Goal: Information Seeking & Learning: Learn about a topic

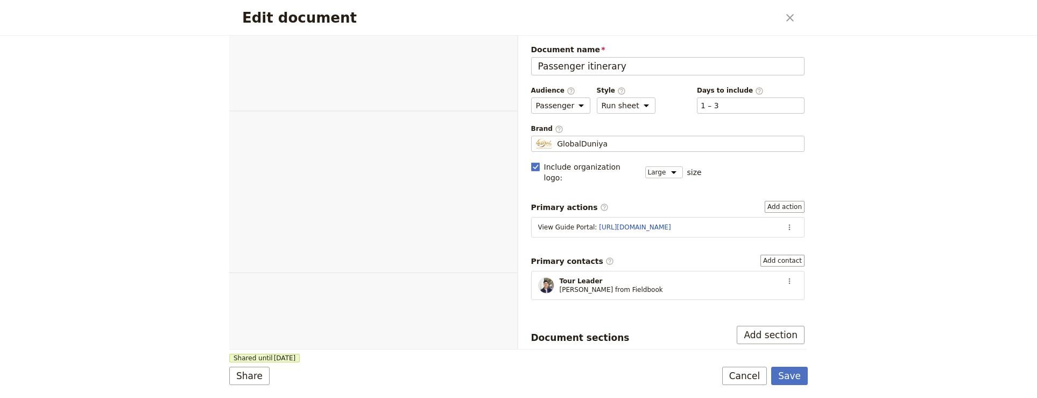
select select "PASSENGER"
select select "RUN_SHEET"
select select "LARGE"
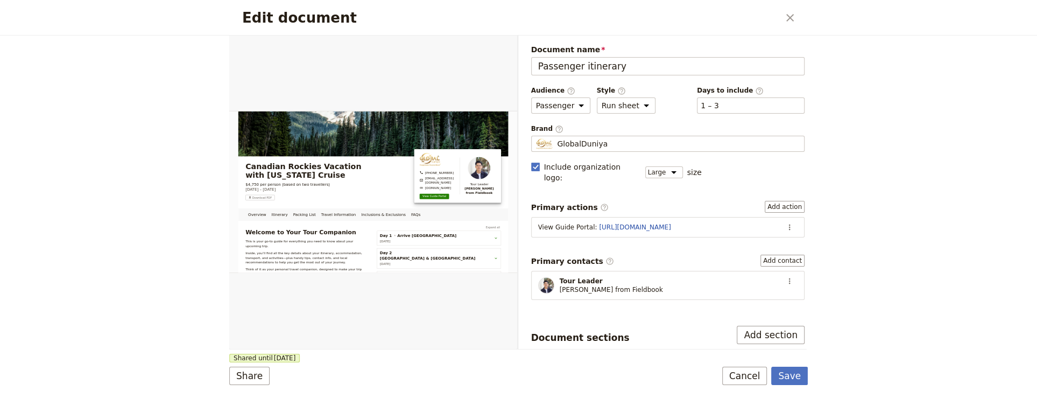
scroll to position [234, 0]
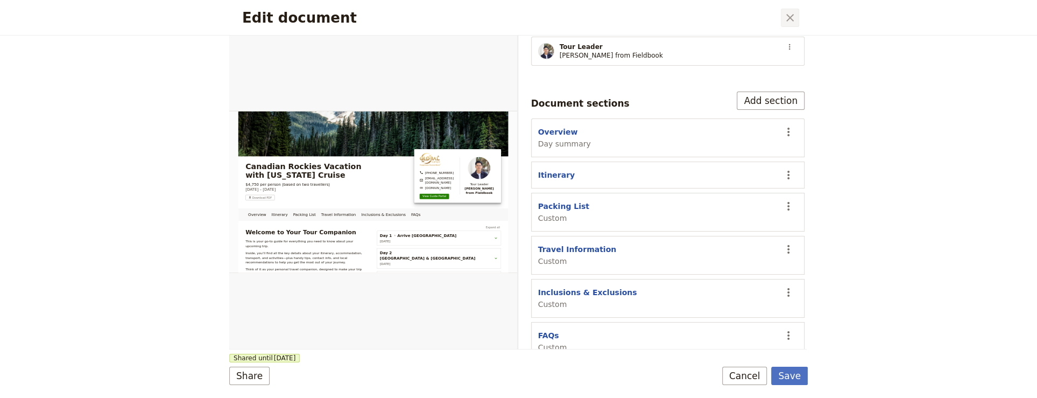
click at [793, 12] on icon "Close dialog" at bounding box center [790, 17] width 13 height 13
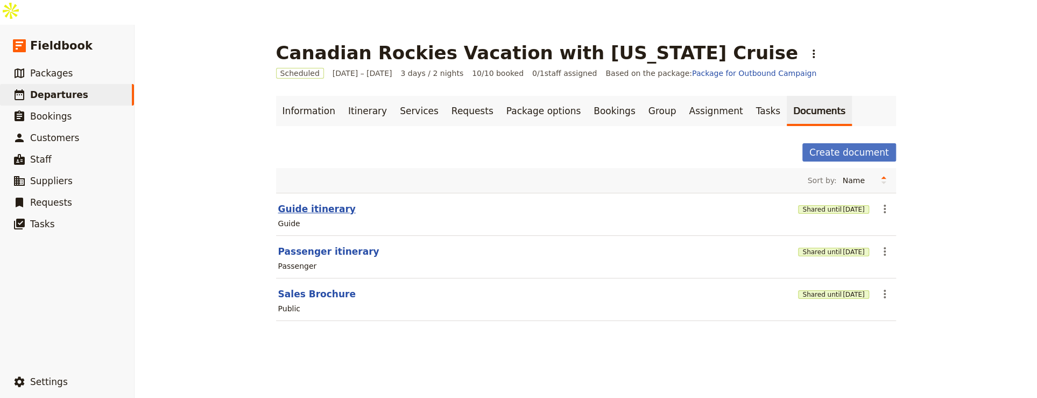
click at [312, 202] on button "Guide itinerary" at bounding box center [317, 208] width 78 height 13
select select "STAFF"
select select "RUN_SHEET"
select select "LARGE"
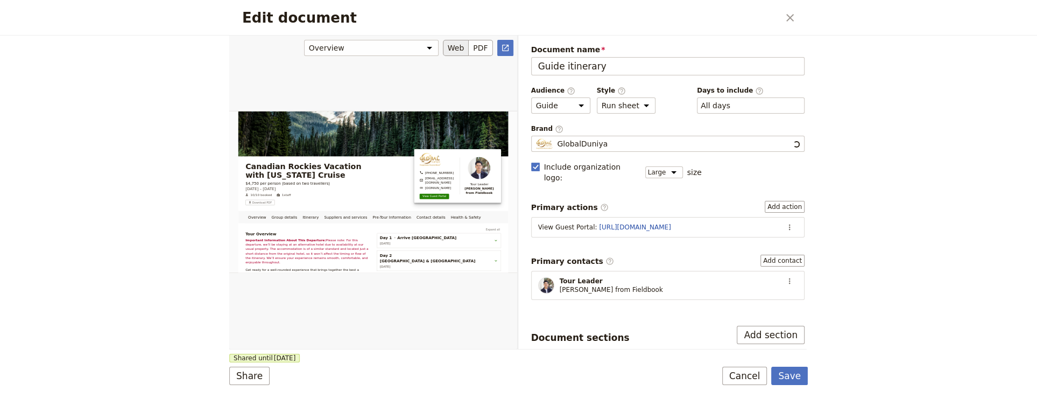
scroll to position [0, 0]
click at [781, 9] on div "Edit document ​" at bounding box center [518, 18] width 579 height 36
click at [783, 15] on button "​" at bounding box center [790, 18] width 18 height 18
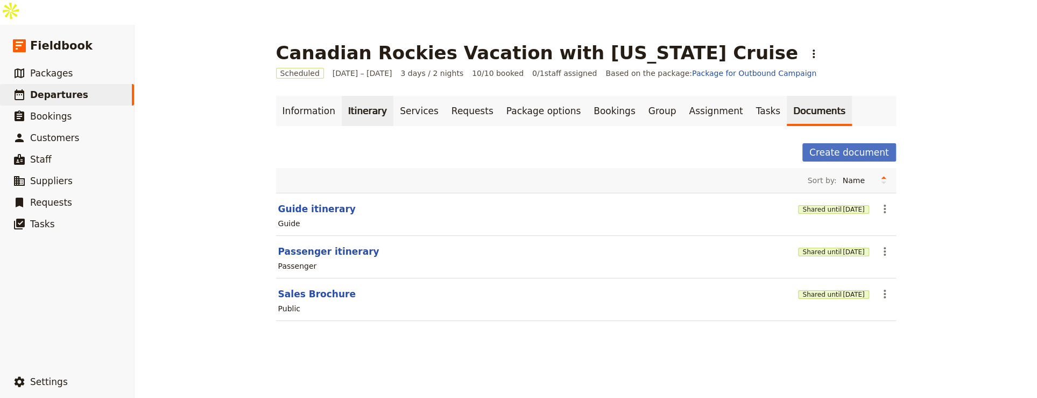
click at [342, 96] on link "Itinerary" at bounding box center [368, 111] width 52 height 30
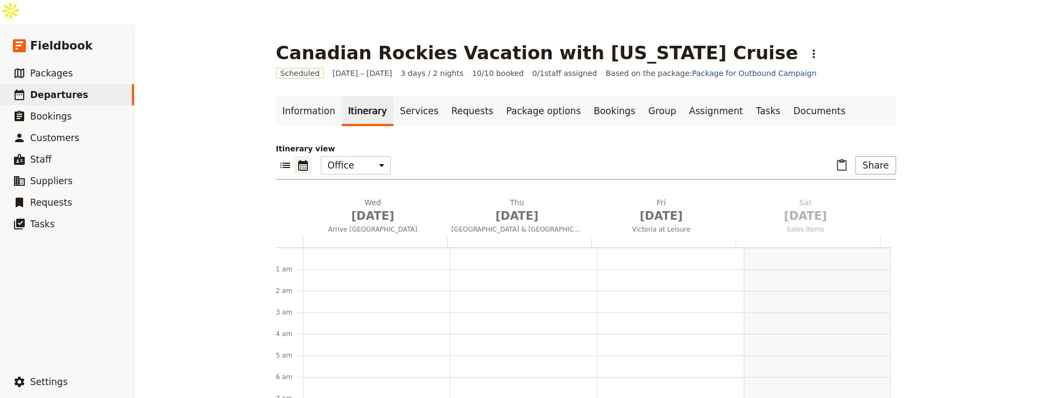
scroll to position [140, 0]
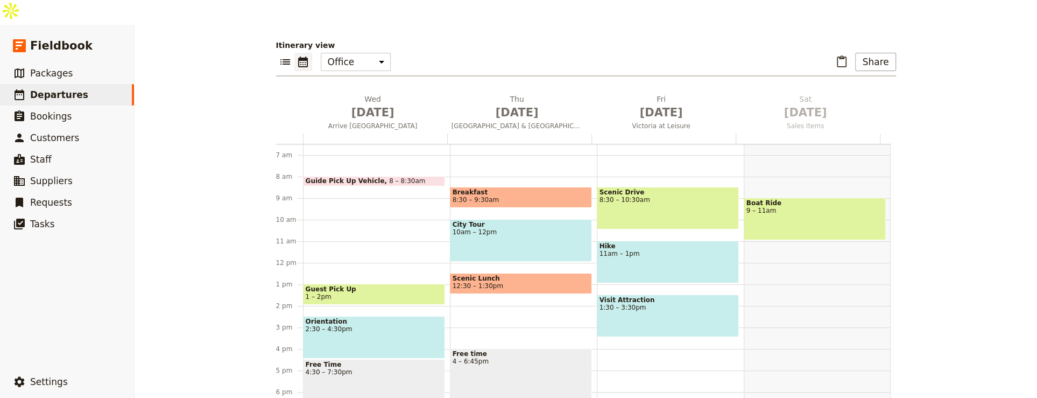
click at [544, 355] on div "Free time 4 – 6:45pm" at bounding box center [521, 377] width 142 height 59
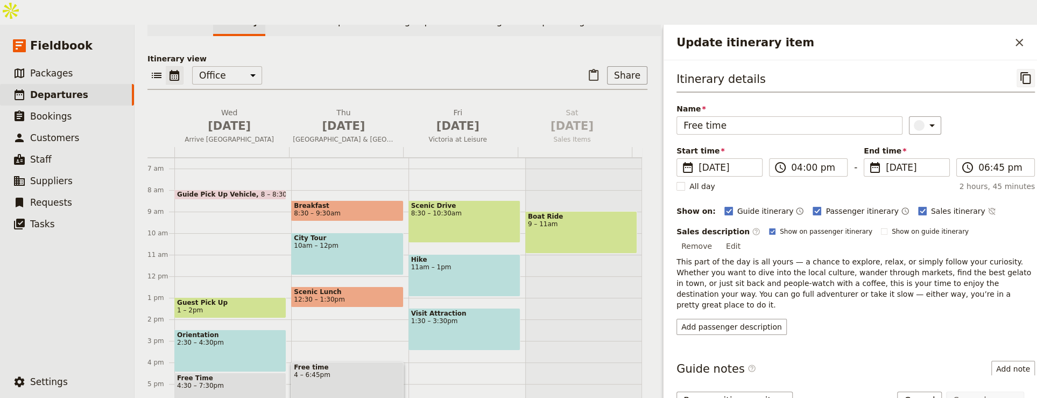
click at [1022, 69] on button "​" at bounding box center [1026, 78] width 18 height 18
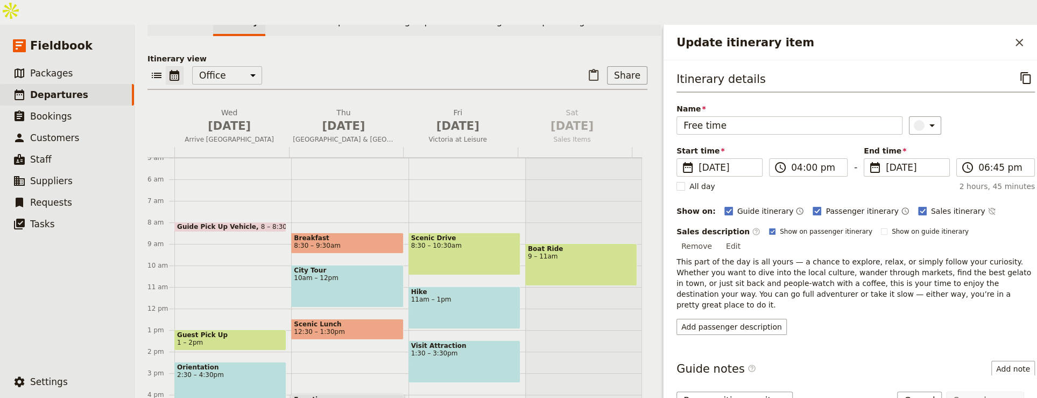
scroll to position [81, 0]
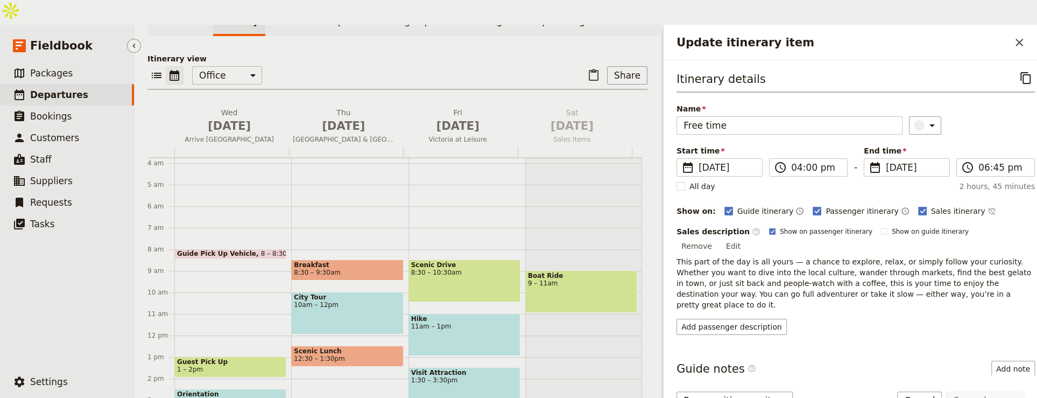
click at [76, 84] on link "​ Departures" at bounding box center [67, 95] width 134 height 22
select select "UPDATED_AT"
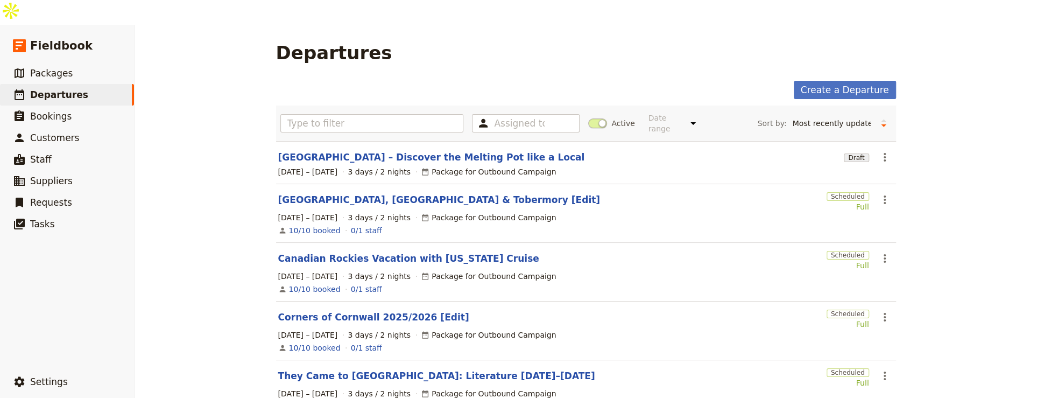
click at [391, 193] on link "[GEOGRAPHIC_DATA], [GEOGRAPHIC_DATA] & Tobermory [Edit]" at bounding box center [439, 199] width 322 height 13
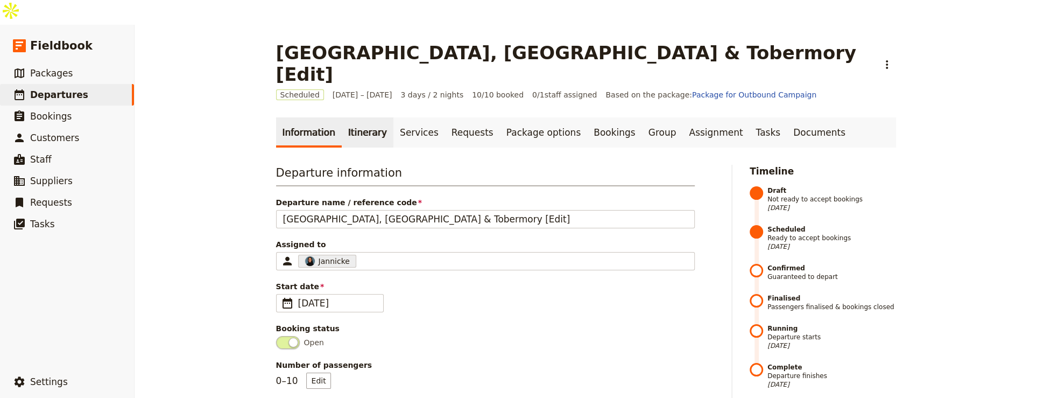
click at [354, 117] on link "Itinerary" at bounding box center [368, 132] width 52 height 30
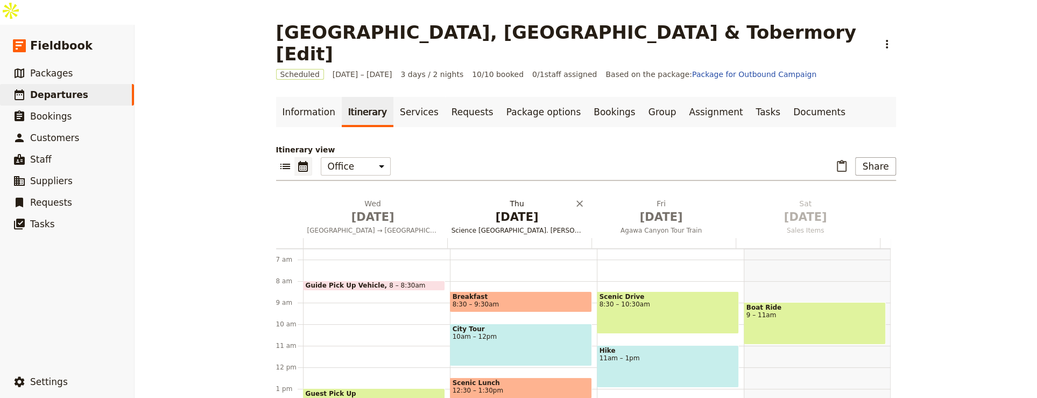
scroll to position [103, 0]
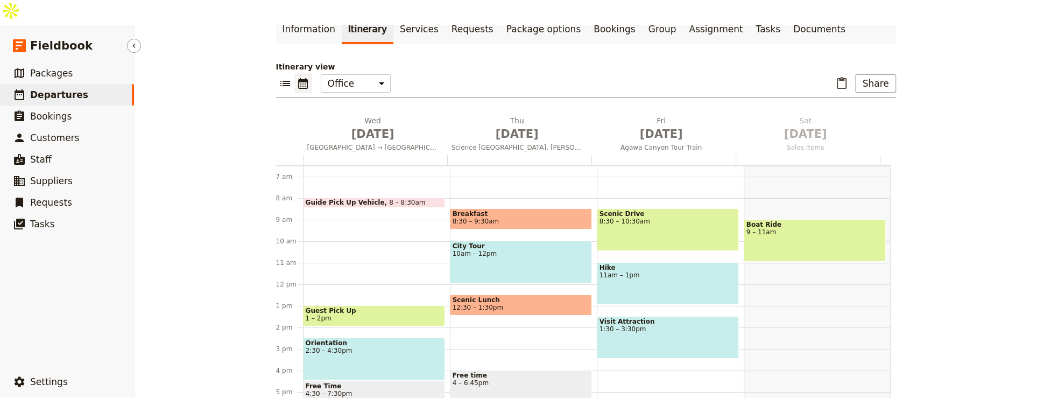
click at [62, 89] on span "Departures" at bounding box center [59, 94] width 58 height 11
select select "UPDATED_AT"
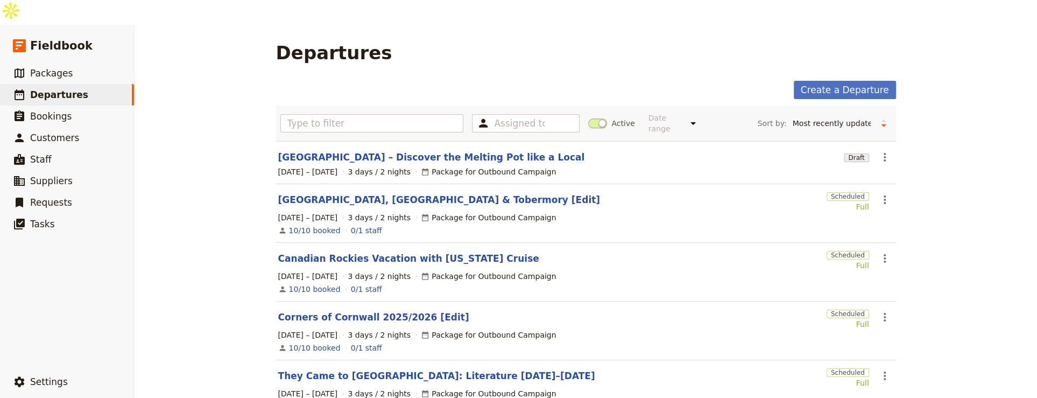
scroll to position [331, 0]
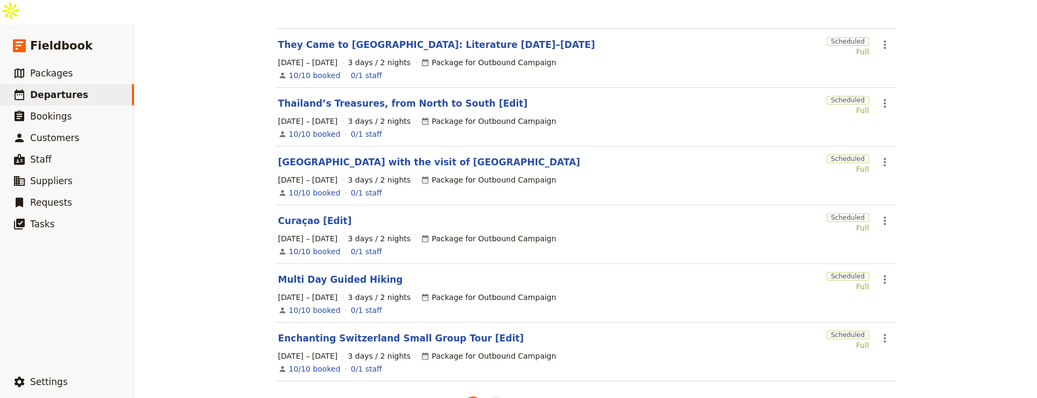
click at [487, 394] on li "2" at bounding box center [496, 405] width 23 height 23
click at [489, 396] on button "2" at bounding box center [496, 405] width 18 height 18
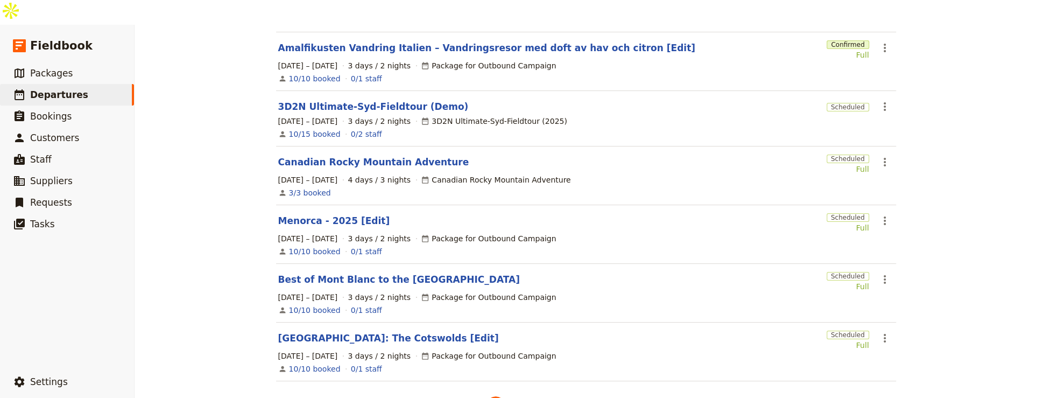
scroll to position [0, 0]
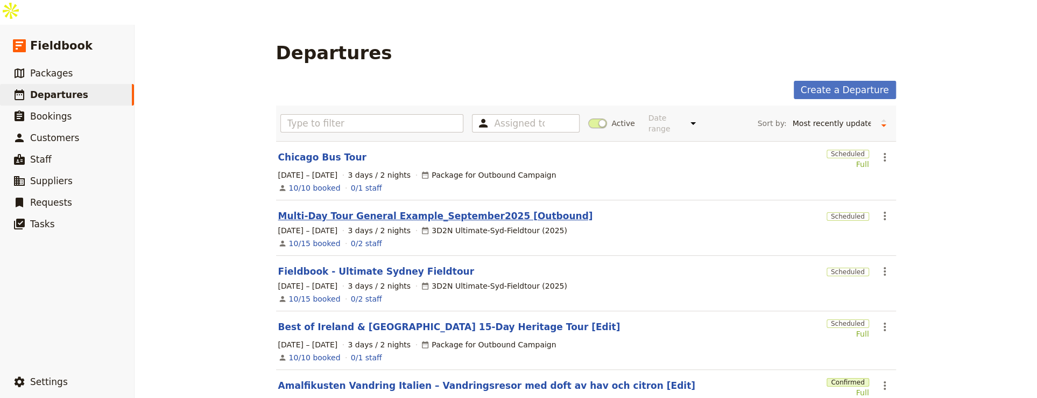
click at [486, 209] on link "Multi-Day Tour General Example_September2025 [Outbound]" at bounding box center [435, 215] width 315 height 13
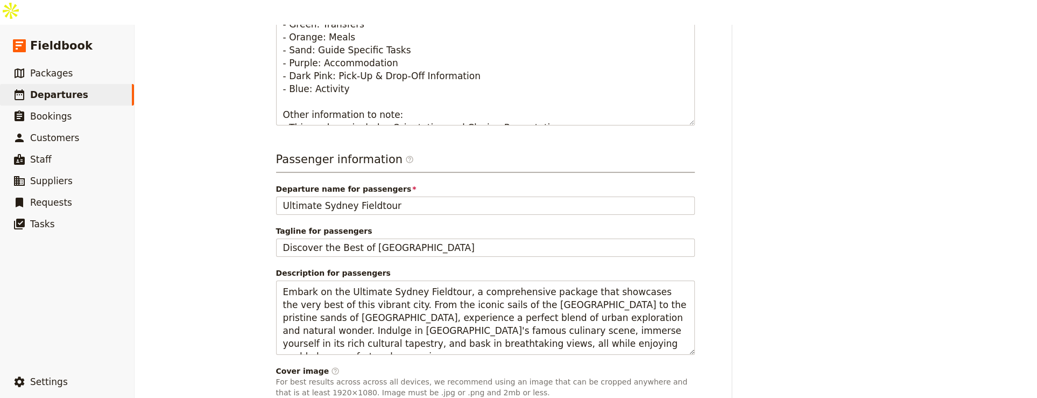
scroll to position [623, 0]
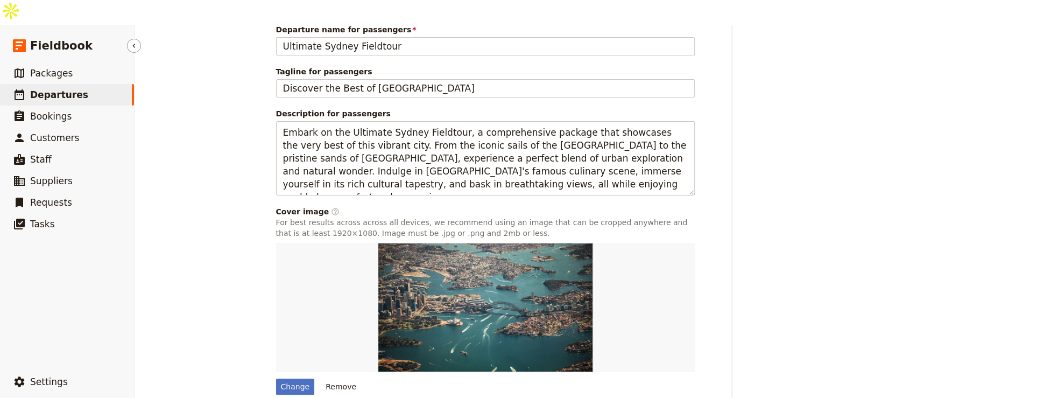
click at [41, 89] on span "Departures" at bounding box center [59, 94] width 58 height 11
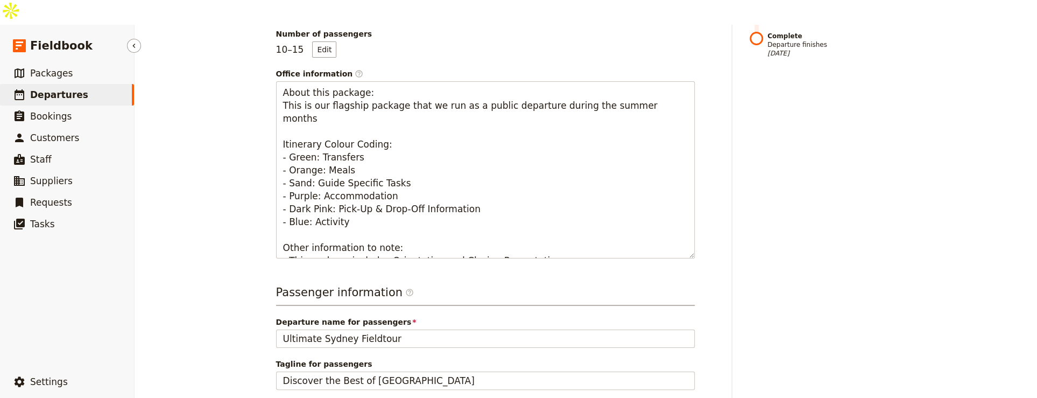
select select "UPDATED_AT"
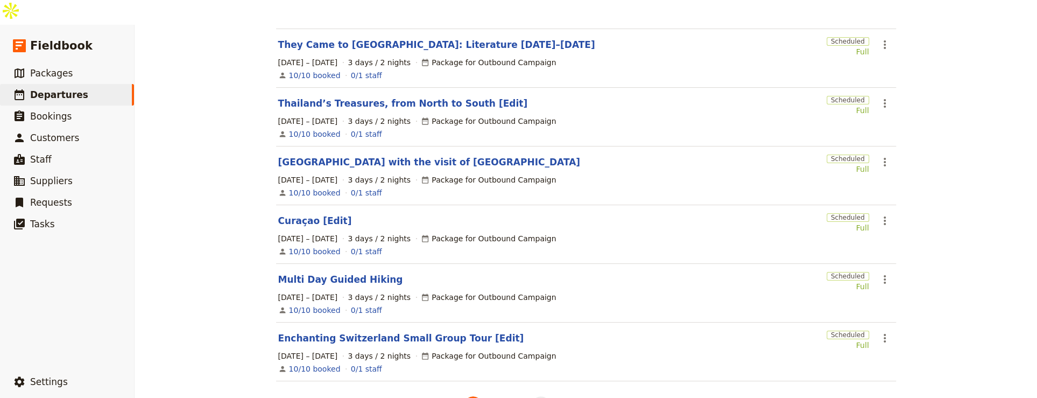
click at [532, 396] on button "4" at bounding box center [541, 405] width 18 height 18
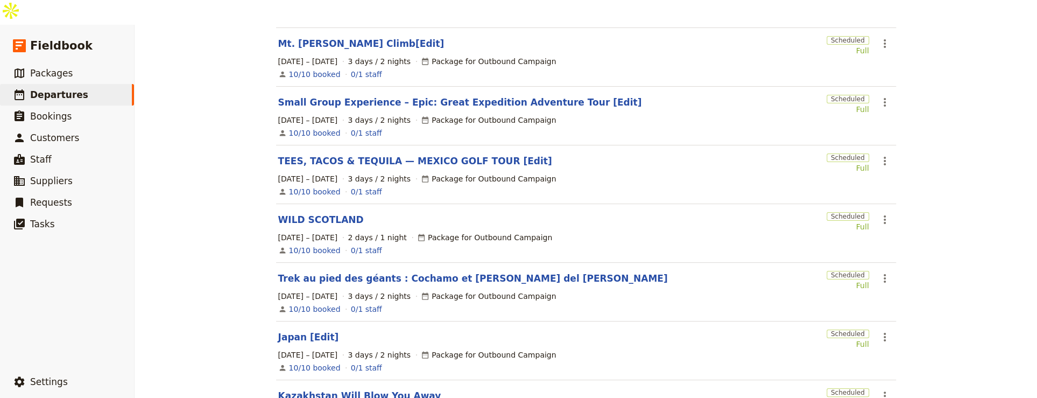
scroll to position [347, 0]
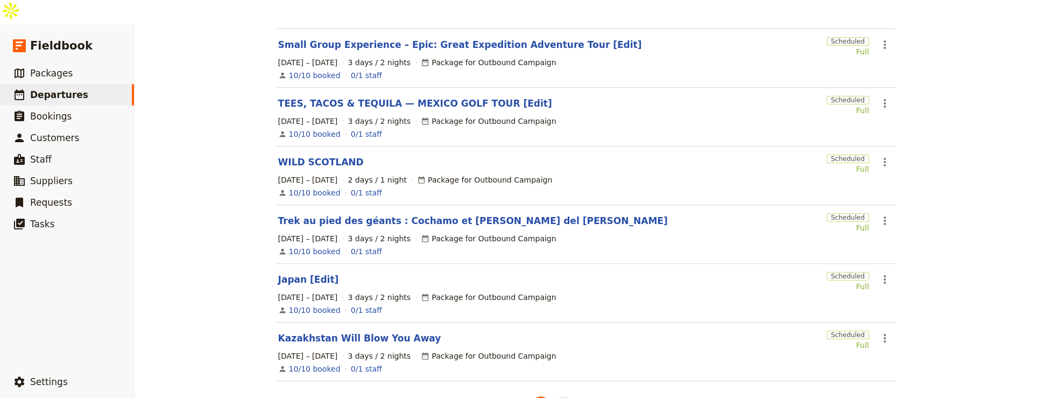
click at [558, 396] on button "5" at bounding box center [563, 405] width 18 height 18
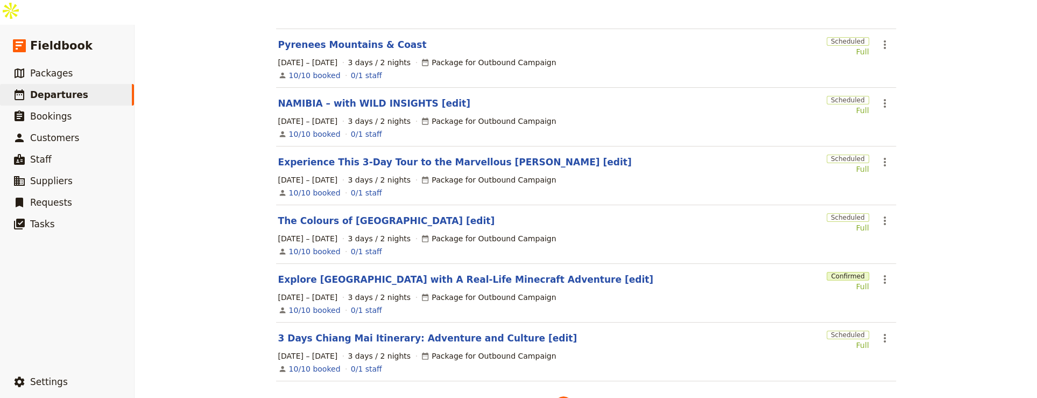
click at [567, 394] on li "5" at bounding box center [563, 405] width 23 height 23
click at [577, 396] on button "6" at bounding box center [586, 405] width 18 height 18
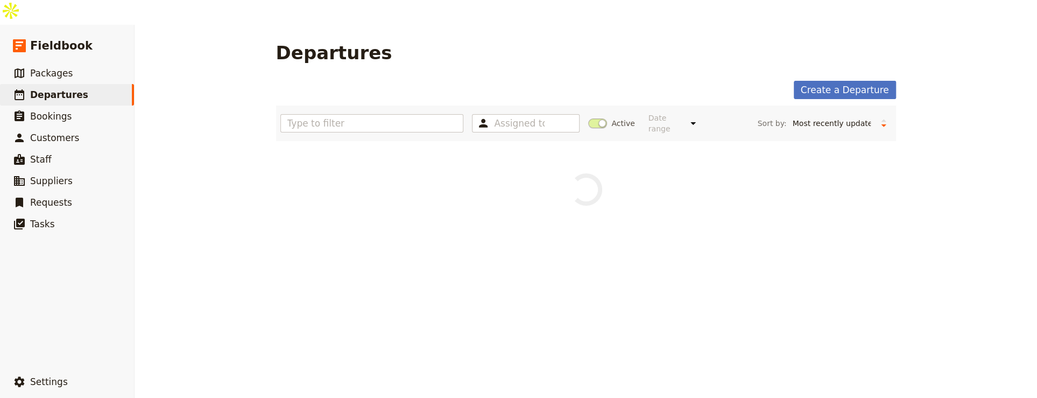
scroll to position [0, 0]
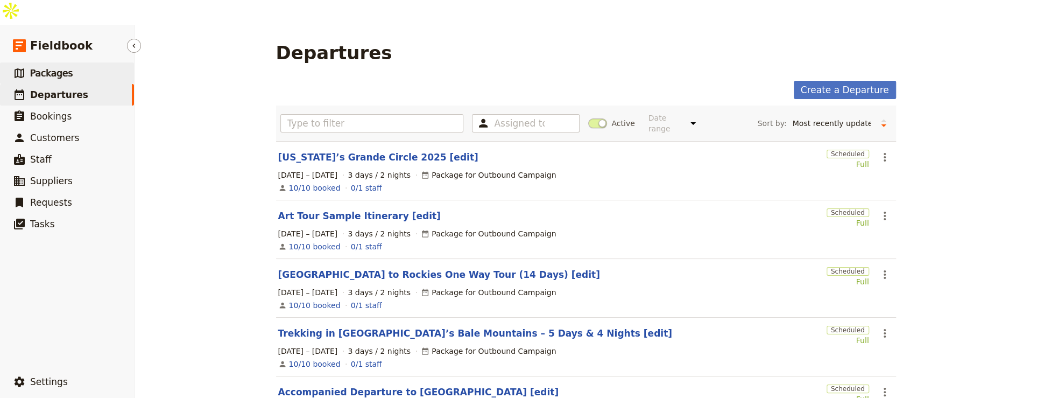
click at [97, 62] on link "​ Packages" at bounding box center [67, 73] width 134 height 22
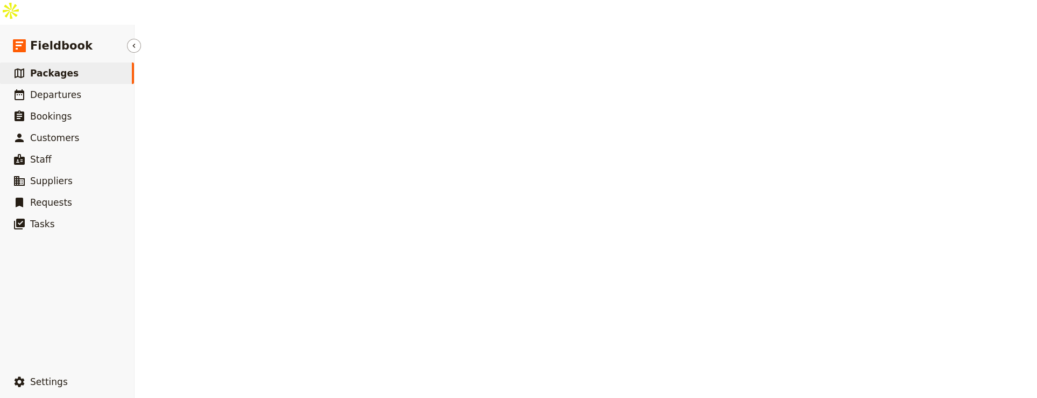
select select "CREATED_AT"
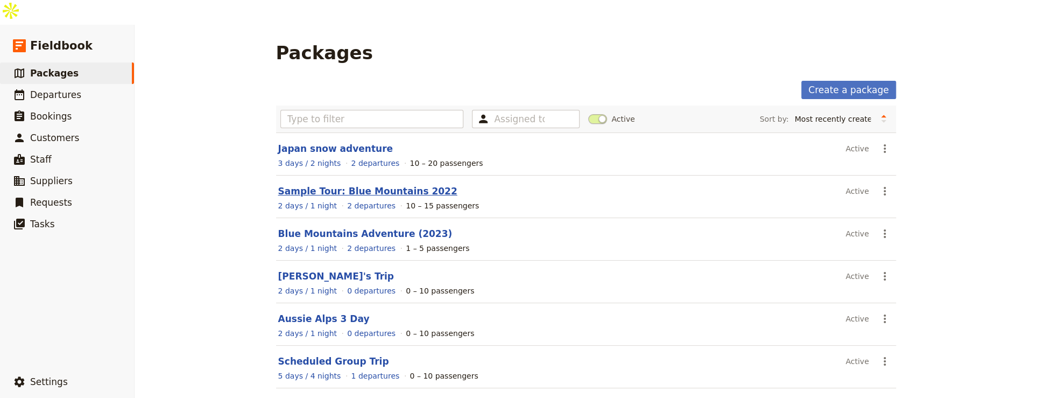
click at [399, 186] on link "Sample Tour: Blue Mountains 2022" at bounding box center [367, 191] width 179 height 11
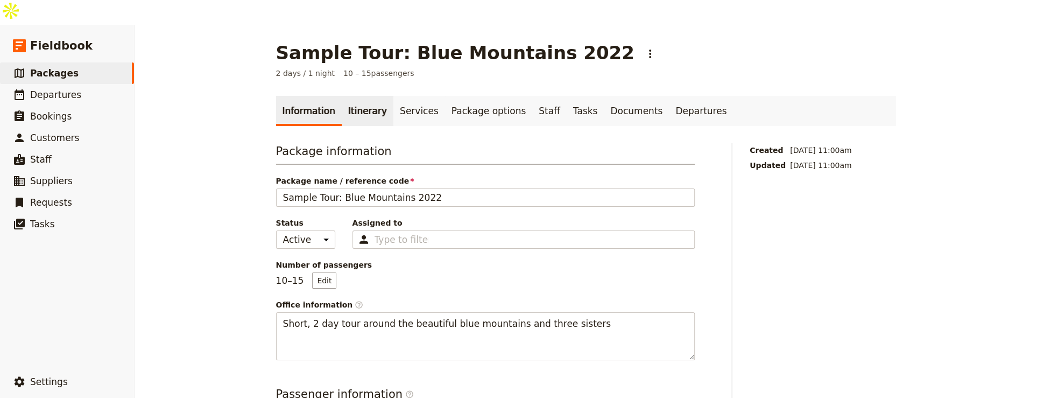
click at [358, 96] on link "Itinerary" at bounding box center [368, 111] width 52 height 30
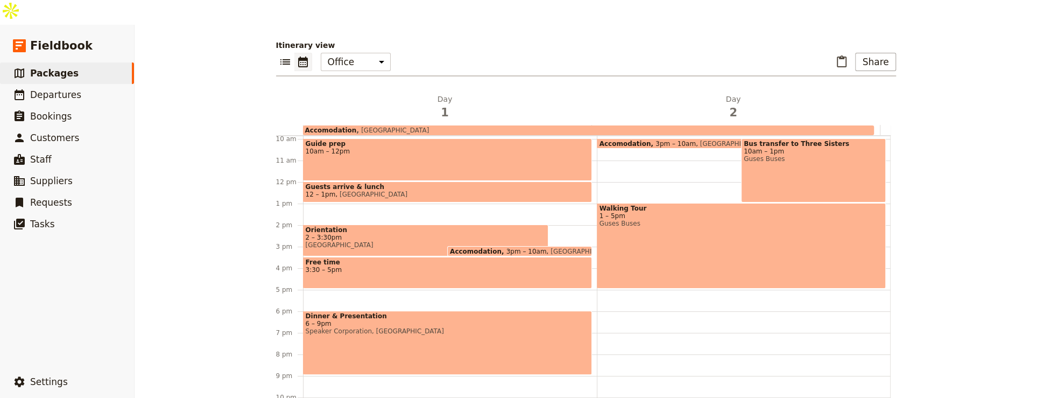
scroll to position [216, 0]
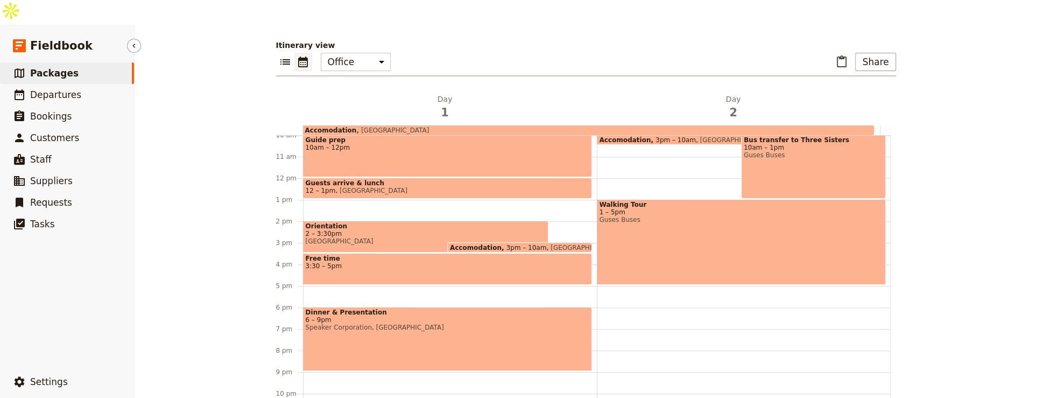
click at [85, 62] on link "​ Packages" at bounding box center [67, 73] width 134 height 22
select select "CREATED_AT"
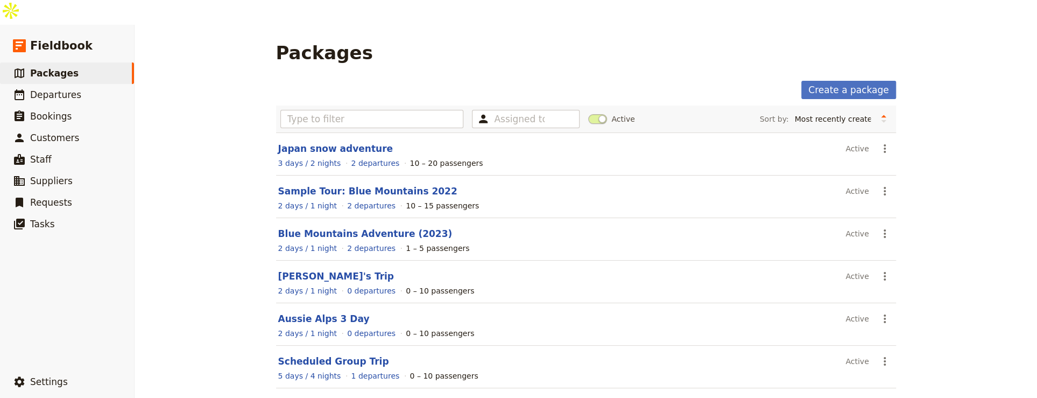
scroll to position [186, 0]
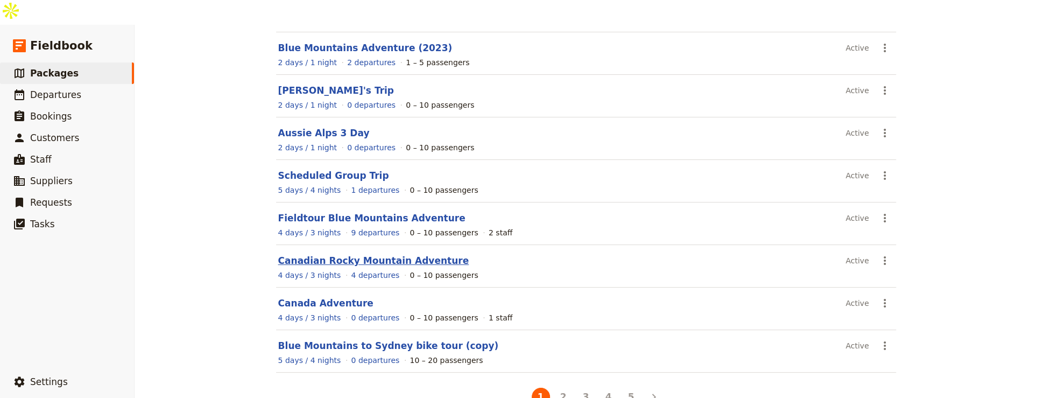
click at [395, 255] on link "Canadian Rocky Mountain Adventure" at bounding box center [373, 260] width 191 height 11
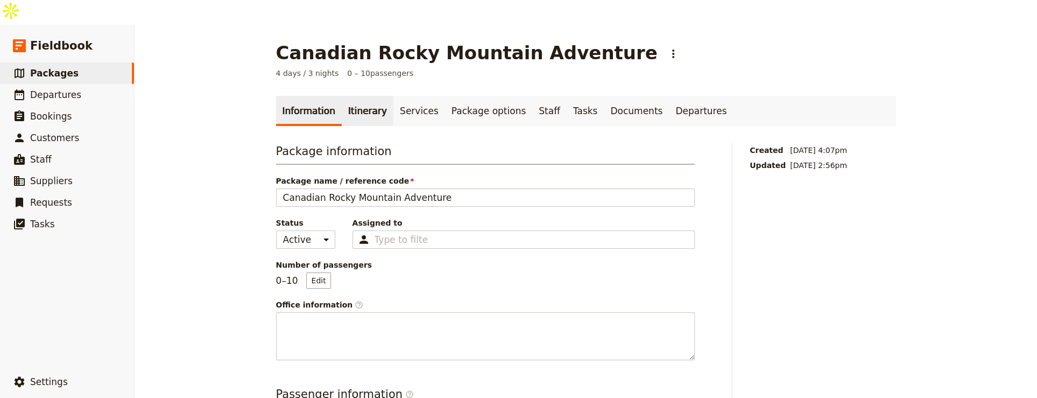
click at [357, 96] on link "Itinerary" at bounding box center [368, 111] width 52 height 30
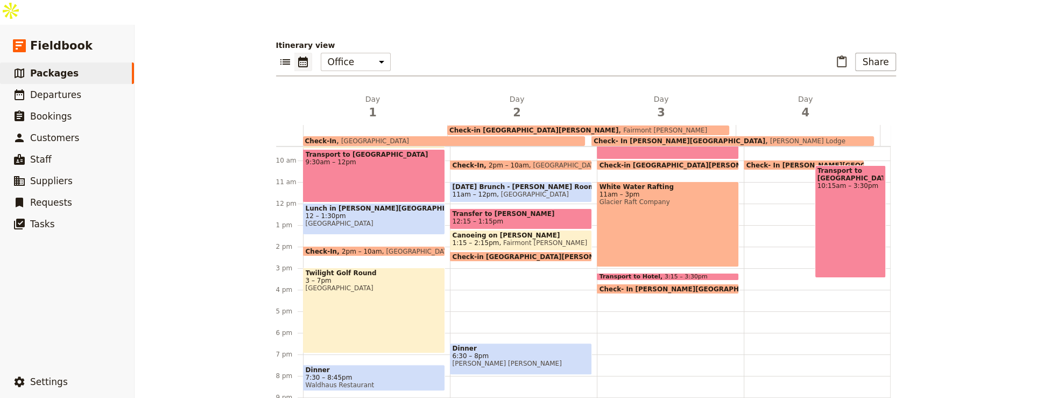
scroll to position [219, 0]
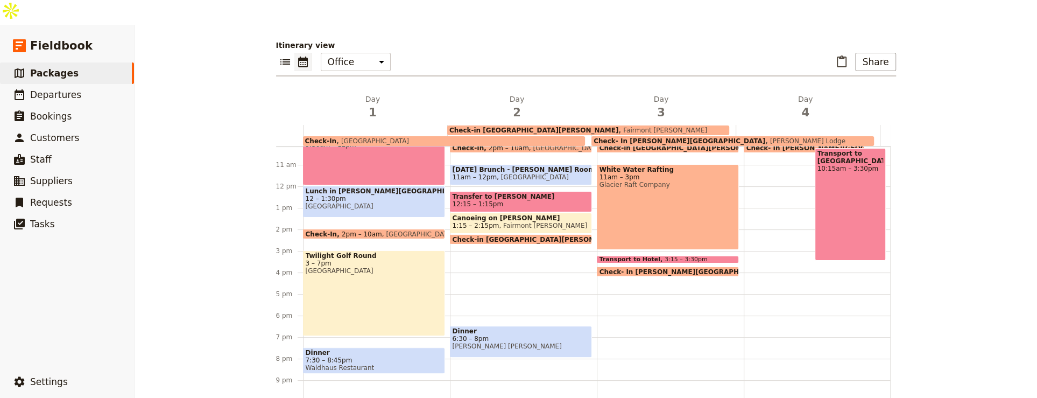
click at [556, 342] on span "[PERSON_NAME] [PERSON_NAME]" at bounding box center [521, 346] width 137 height 8
select select "2"
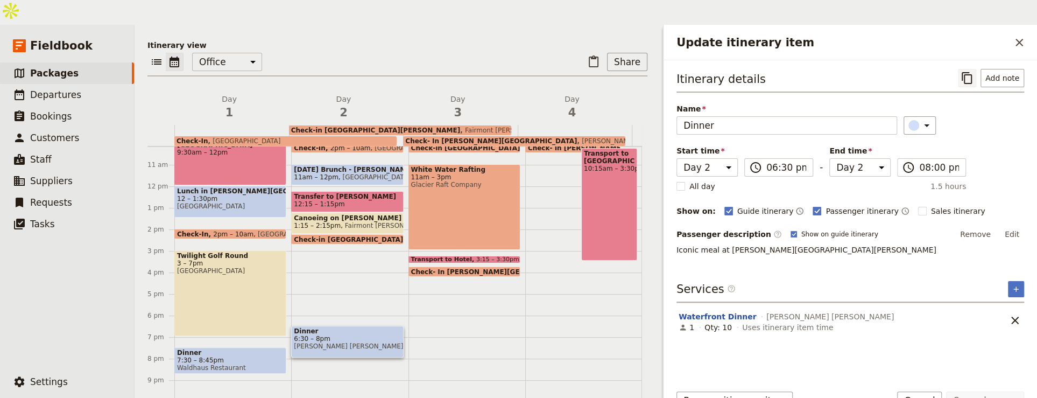
click at [970, 72] on icon "Copy itinerary item" at bounding box center [967, 78] width 13 height 13
